Goal: Browse casually

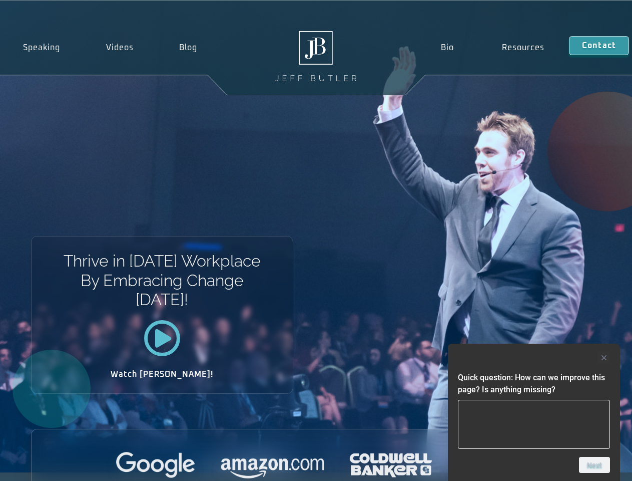
click at [316, 240] on div "Thrive in [DATE] Workplace By Embracing Change [DATE]! Watch [PERSON_NAME]!" at bounding box center [316, 236] width 632 height 471
click at [534, 357] on div at bounding box center [534, 357] width 152 height 12
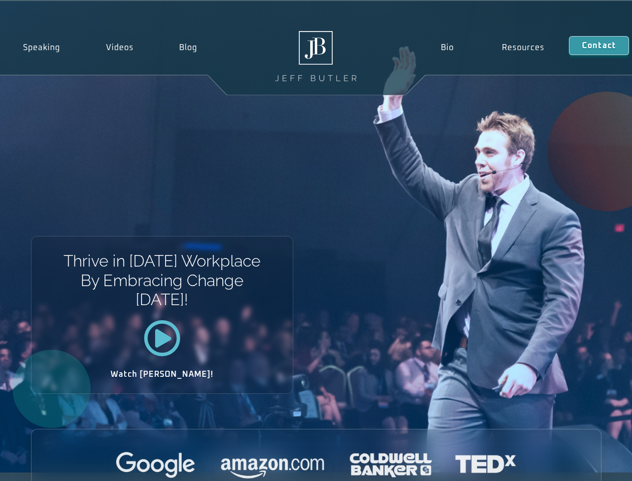
click at [595, 465] on div at bounding box center [317, 465] width 570 height 28
